Goal: Task Accomplishment & Management: Complete application form

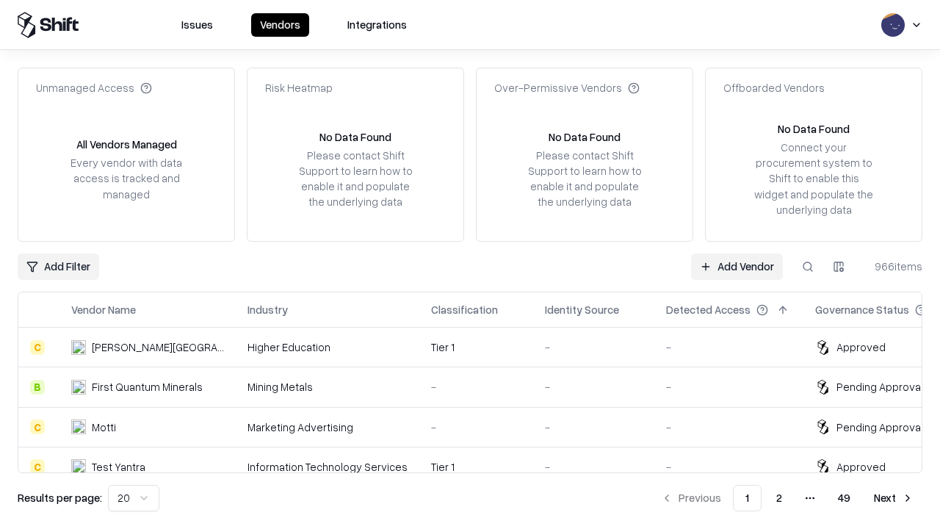
click at [736, 266] on link "Add Vendor" at bounding box center [737, 266] width 92 height 26
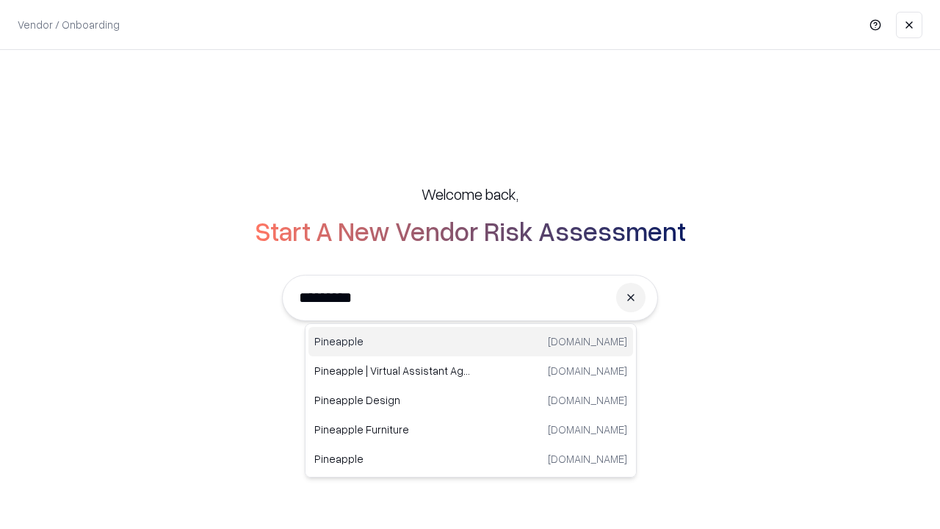
click at [471, 341] on div "Pineapple [DOMAIN_NAME]" at bounding box center [470, 341] width 325 height 29
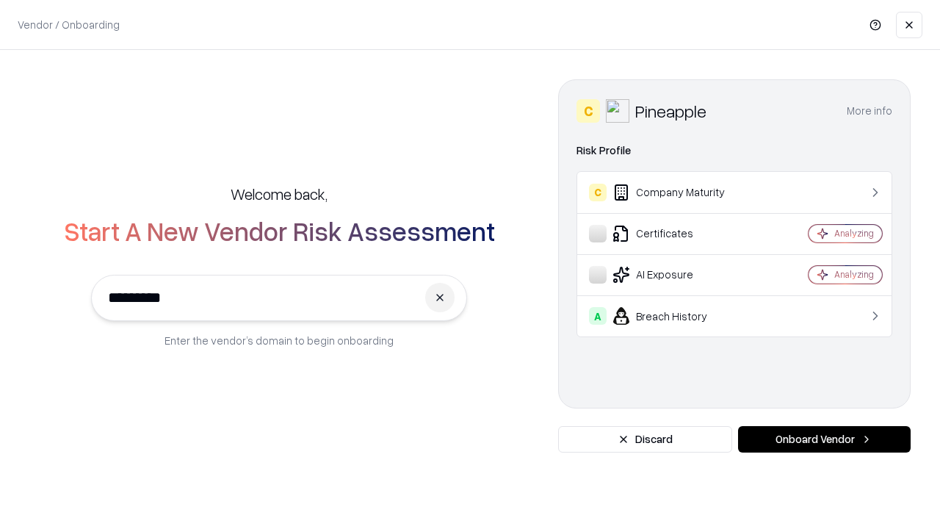
type input "*********"
click at [824, 439] on button "Onboard Vendor" at bounding box center [824, 439] width 173 height 26
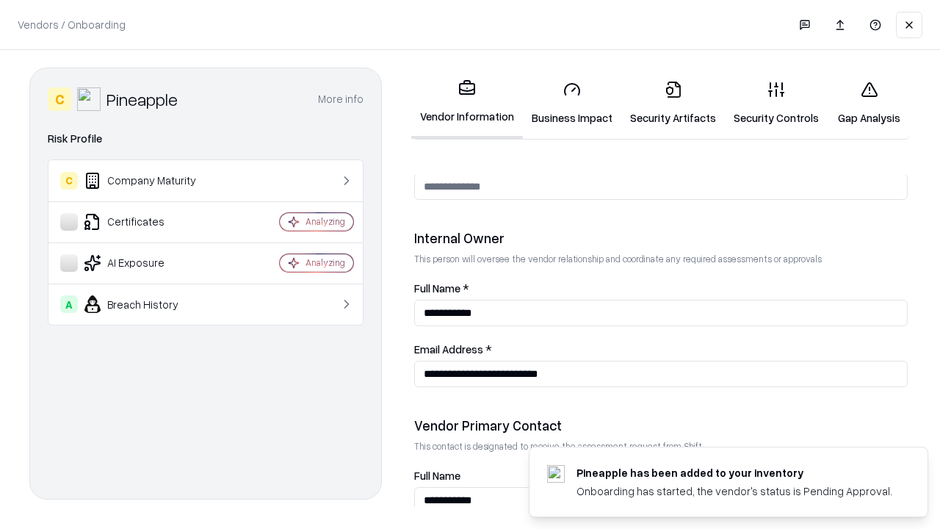
scroll to position [761, 0]
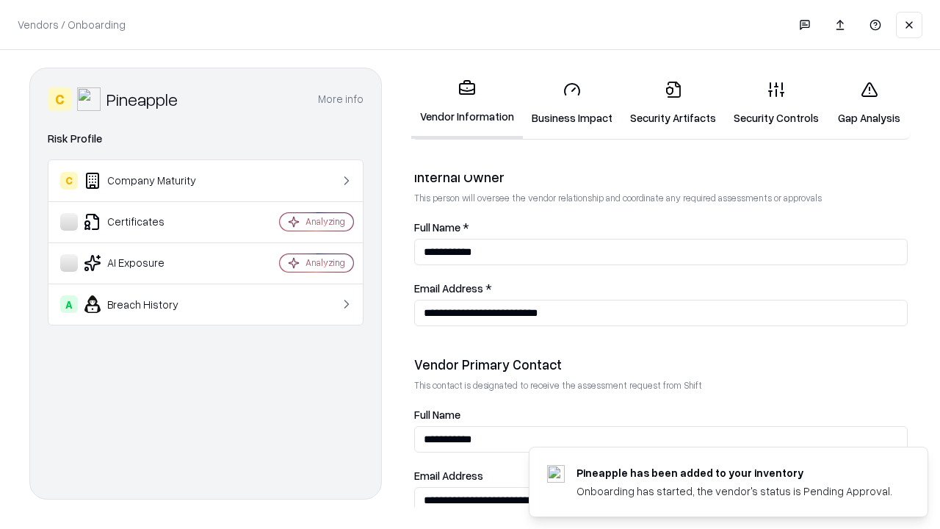
click at [572, 103] on link "Business Impact" at bounding box center [572, 103] width 98 height 68
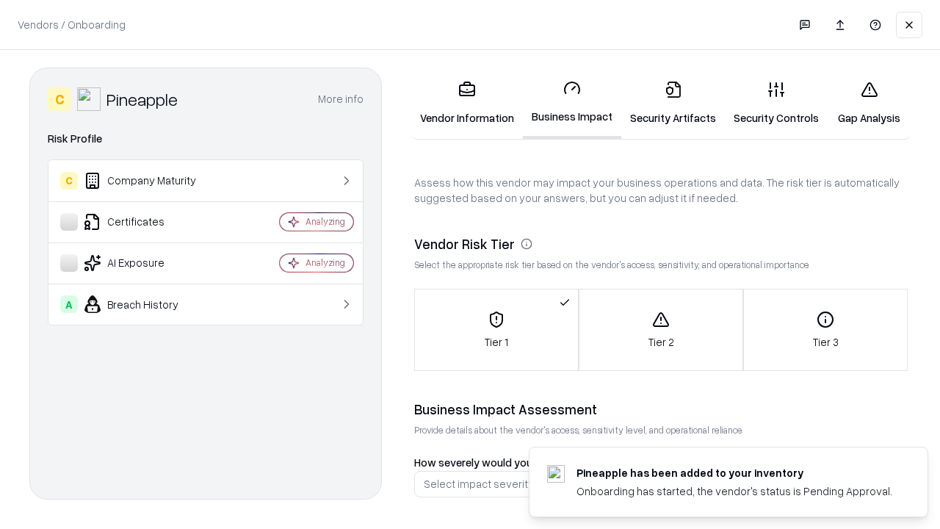
click at [672, 103] on link "Security Artifacts" at bounding box center [673, 103] width 104 height 68
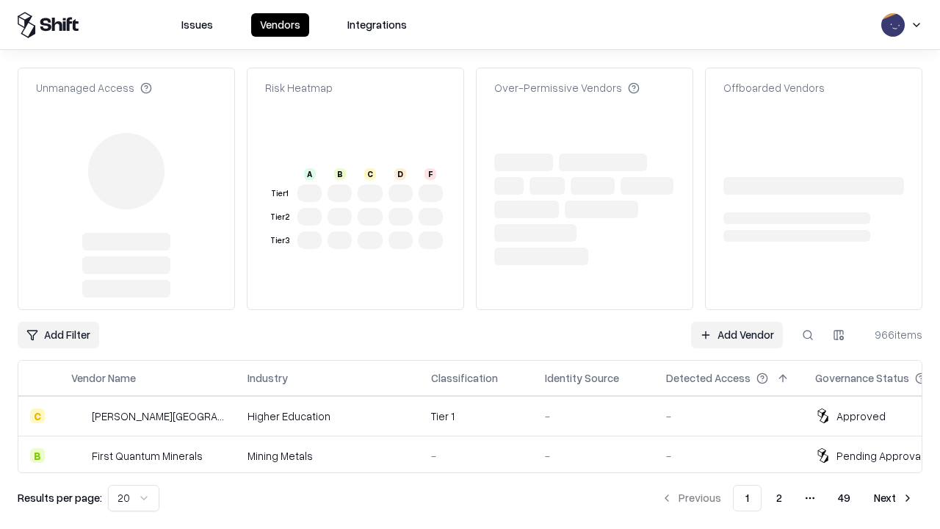
click at [736, 322] on link "Add Vendor" at bounding box center [737, 335] width 92 height 26
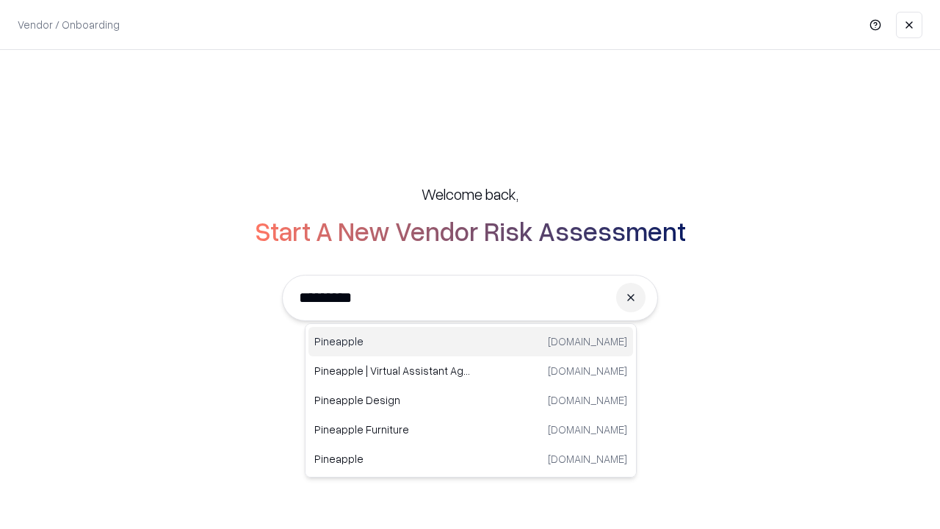
click at [471, 341] on div "Pineapple [DOMAIN_NAME]" at bounding box center [470, 341] width 325 height 29
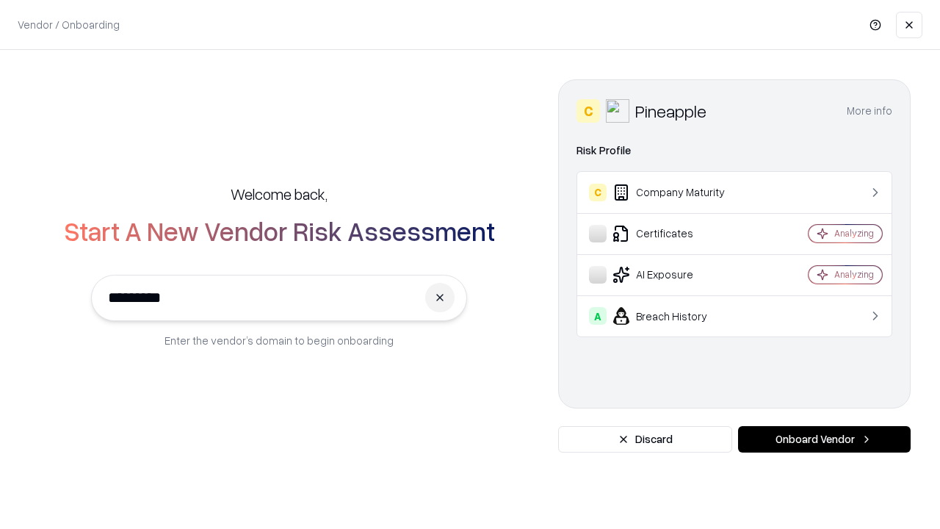
type input "*********"
click at [824, 439] on button "Onboard Vendor" at bounding box center [824, 439] width 173 height 26
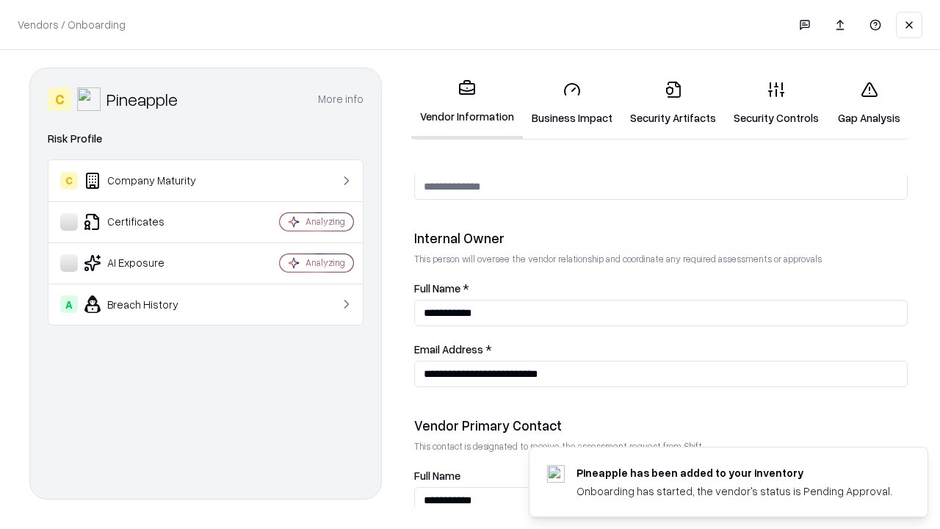
scroll to position [761, 0]
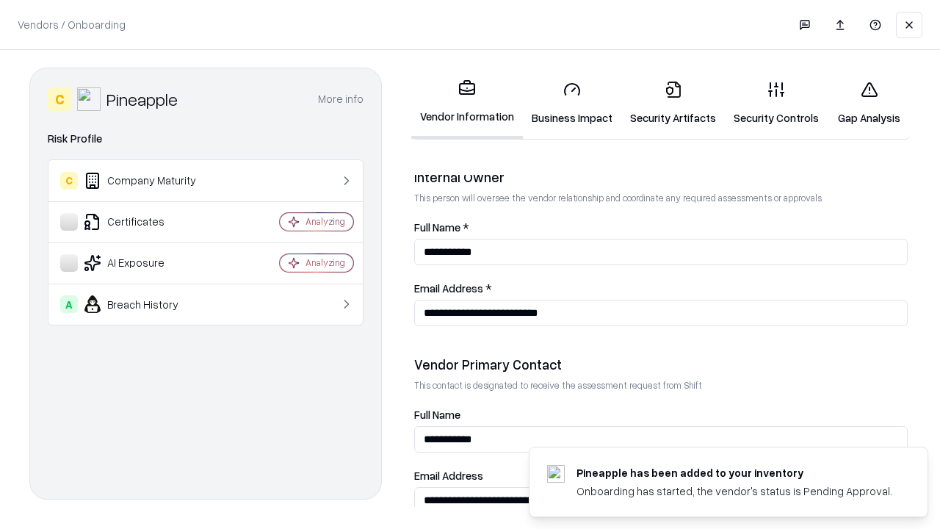
click at [869, 103] on link "Gap Analysis" at bounding box center [868, 103] width 83 height 68
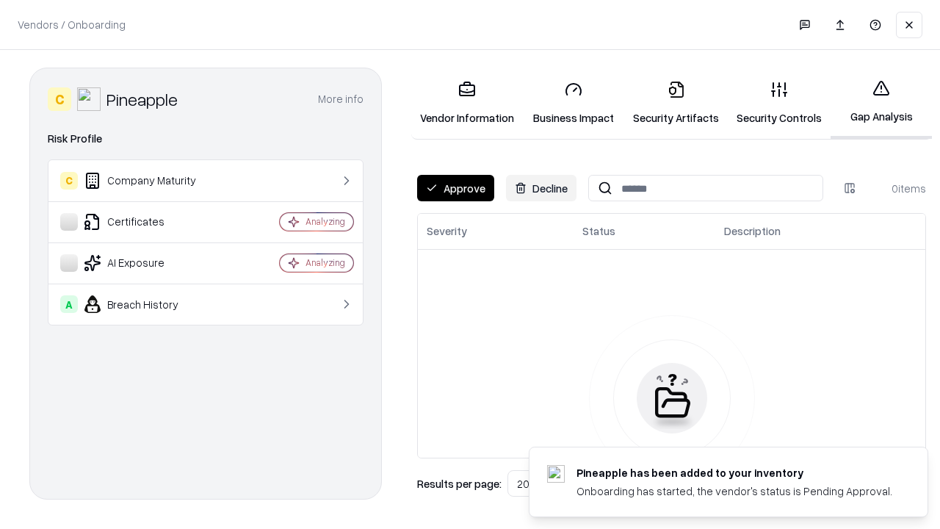
click at [455, 188] on button "Approve" at bounding box center [455, 188] width 77 height 26
